Goal: Task Accomplishment & Management: Use online tool/utility

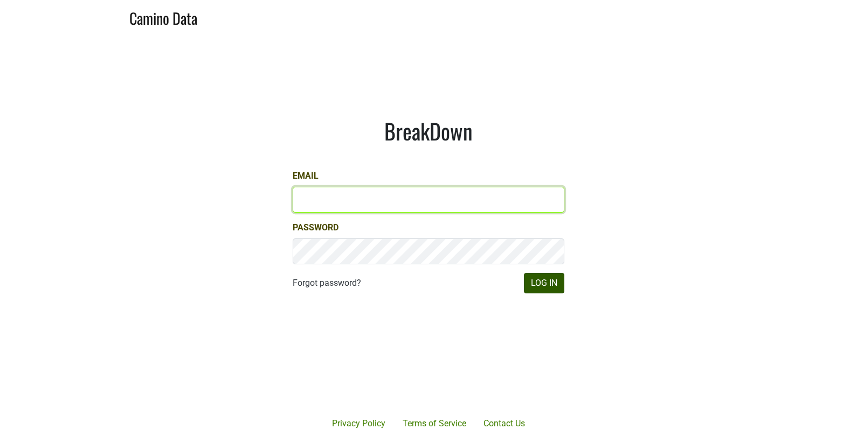
type input "[EMAIL_ADDRESS][DOMAIN_NAME]"
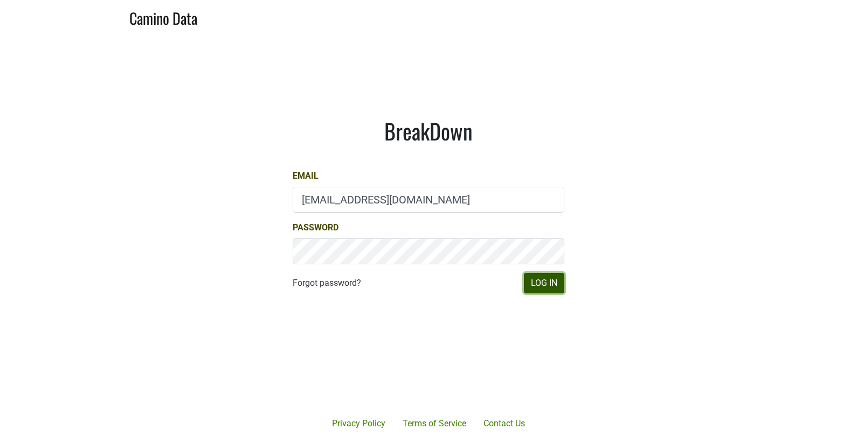
click at [542, 280] on button "Log In" at bounding box center [544, 283] width 40 height 20
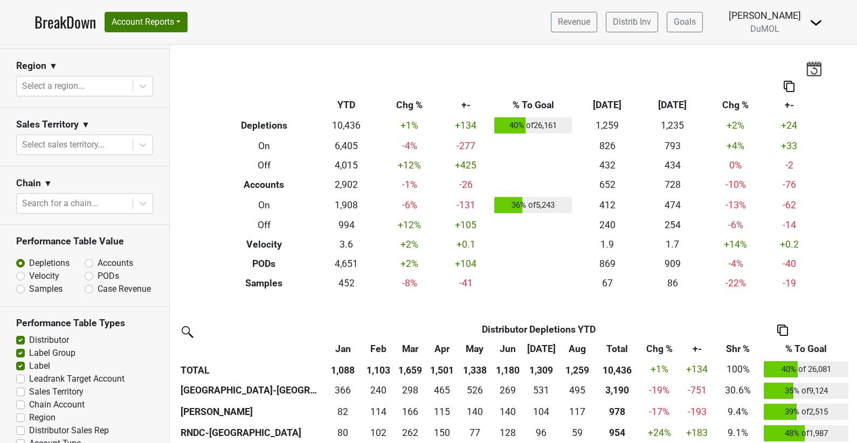
scroll to position [466, 0]
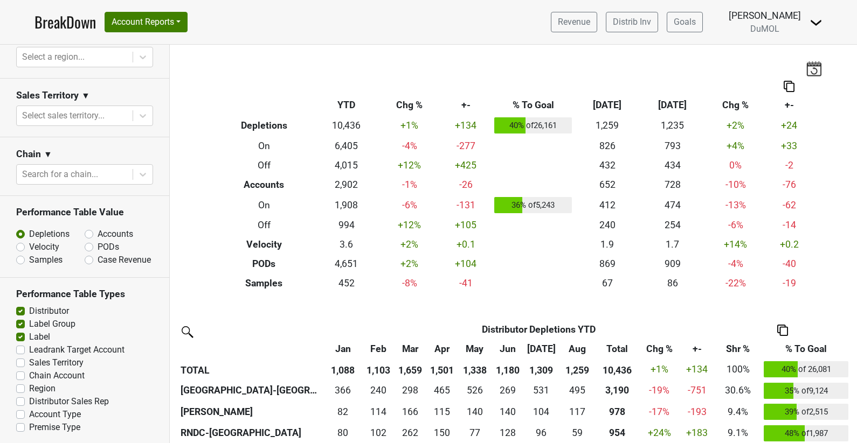
click at [29, 256] on label "Samples" at bounding box center [45, 260] width 33 height 13
click at [20, 256] on input "Samples" at bounding box center [48, 259] width 65 height 11
radio input "true"
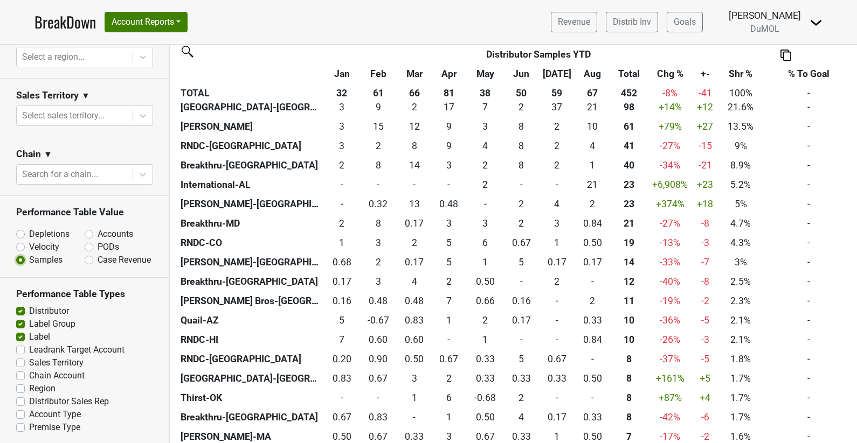
scroll to position [228, 0]
